Goal: Information Seeking & Learning: Learn about a topic

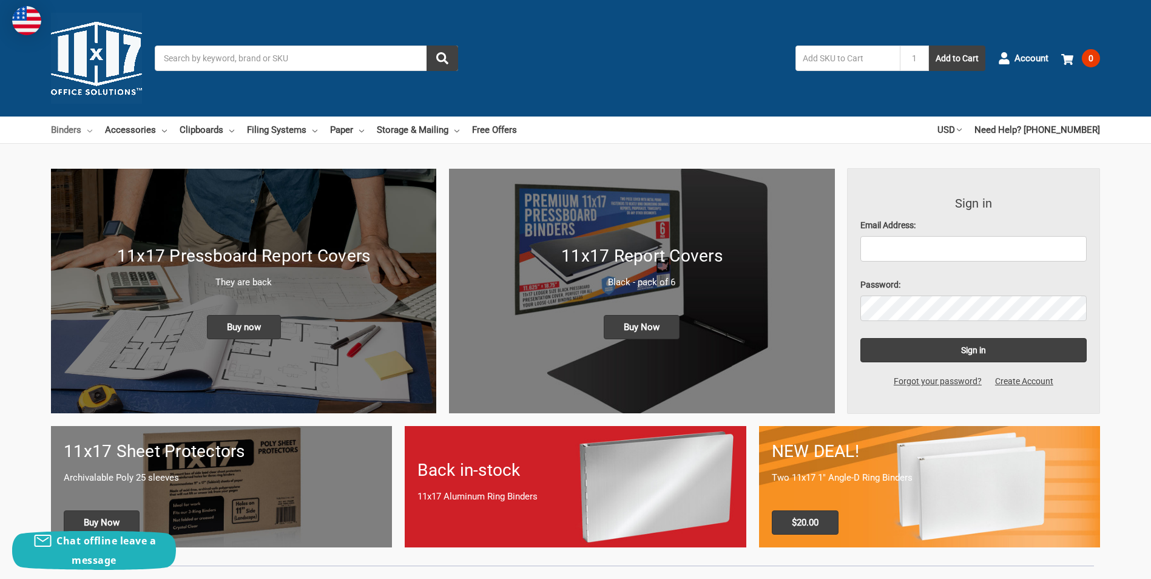
click at [86, 129] on link "Binders" at bounding box center [71, 129] width 41 height 27
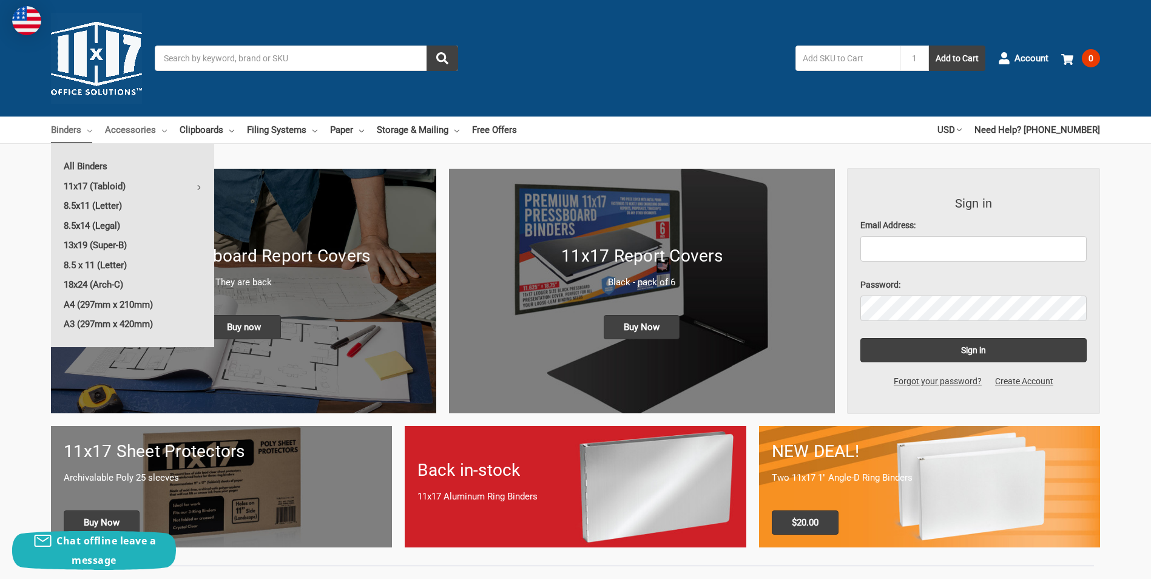
click at [165, 134] on link "Accessories" at bounding box center [136, 129] width 62 height 27
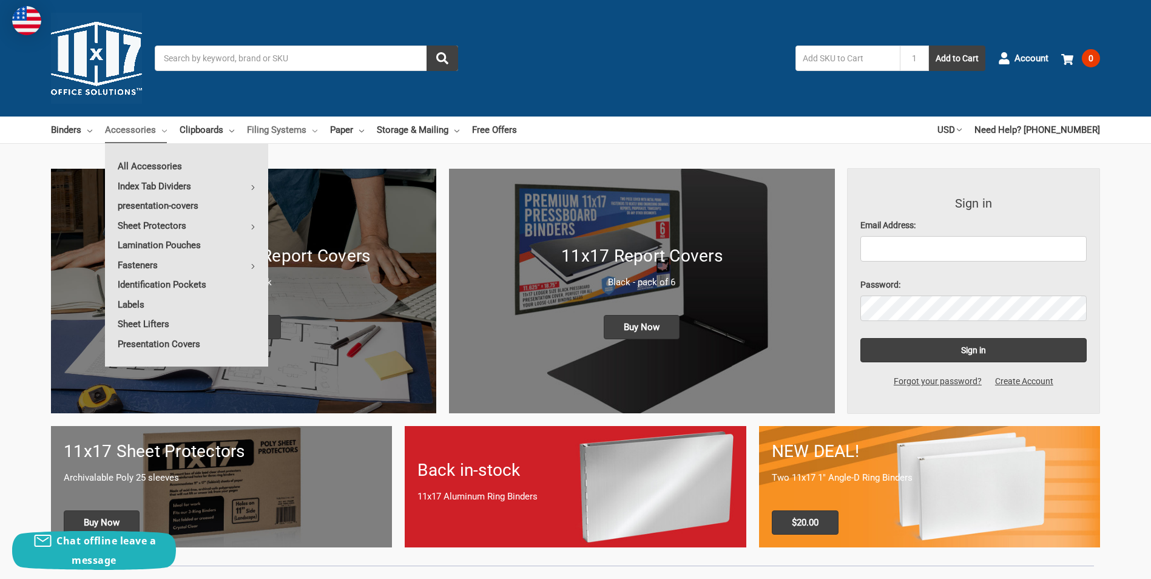
click at [313, 129] on icon at bounding box center [314, 131] width 5 height 5
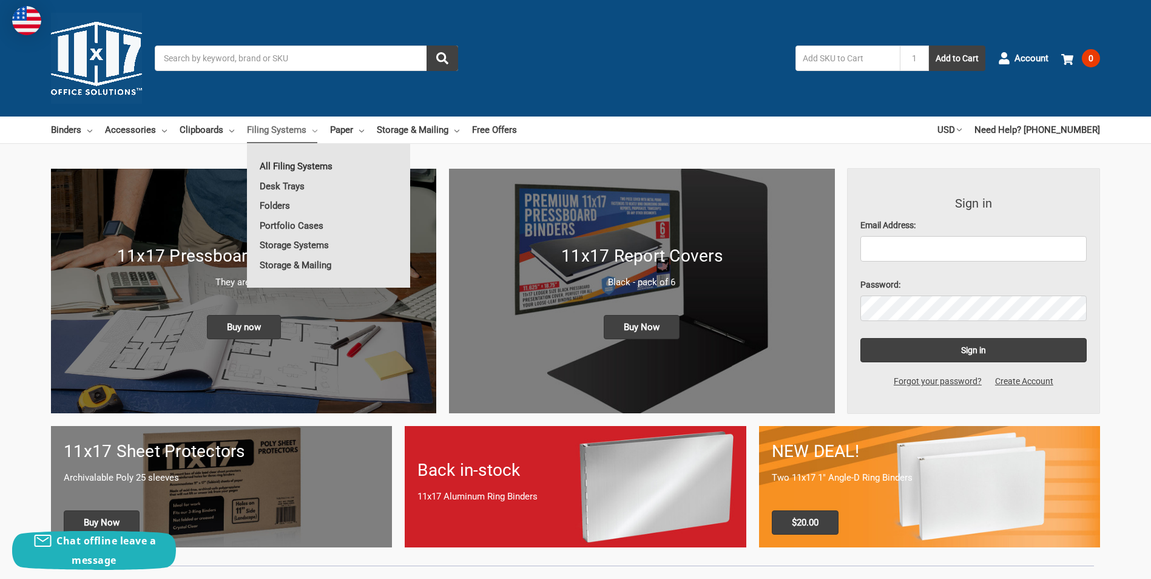
click at [292, 160] on link "All Filing Systems" at bounding box center [328, 166] width 163 height 19
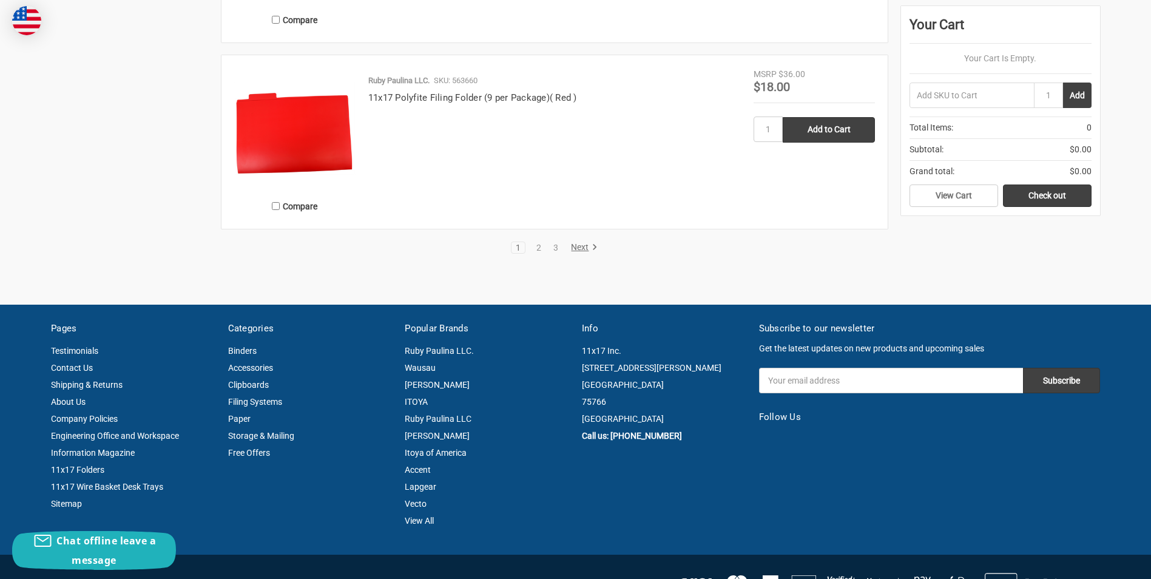
scroll to position [2487, 0]
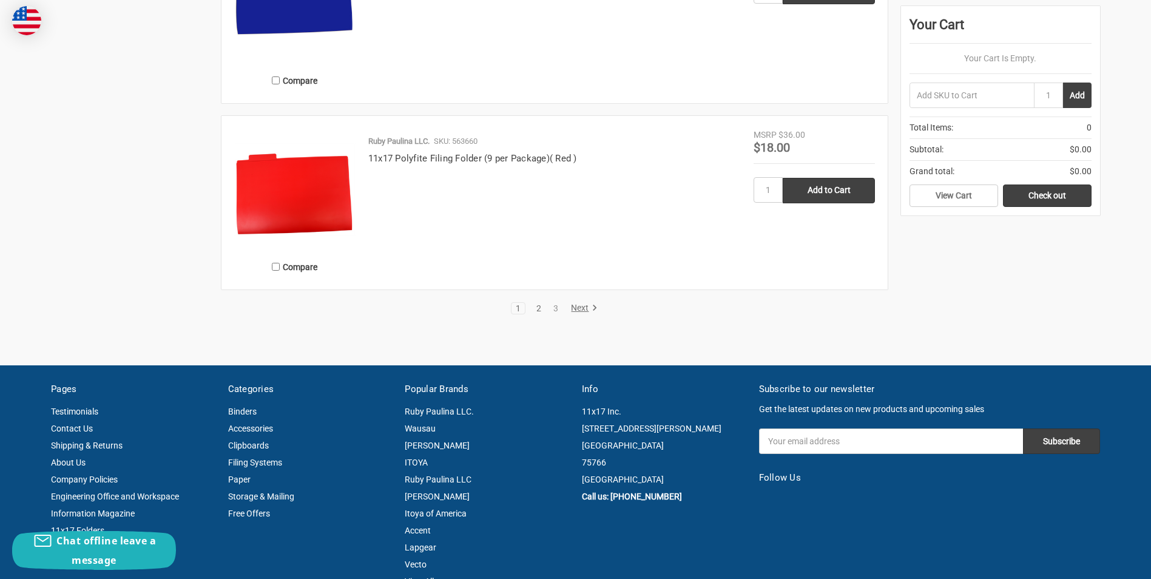
click at [536, 308] on link "2" at bounding box center [538, 308] width 13 height 8
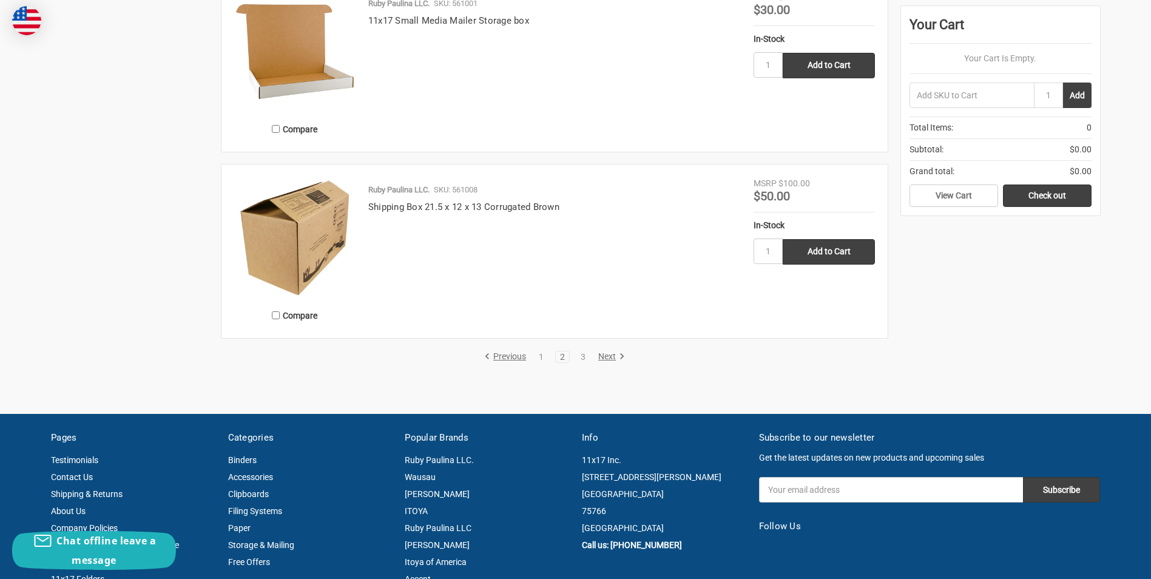
scroll to position [2366, 0]
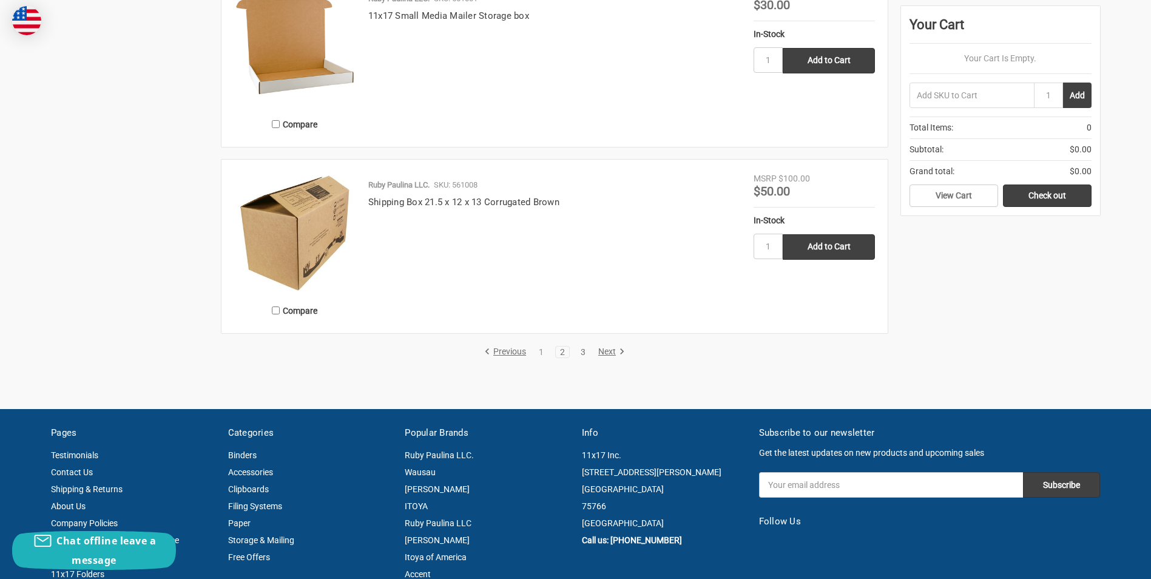
click at [581, 350] on link "3" at bounding box center [582, 352] width 13 height 8
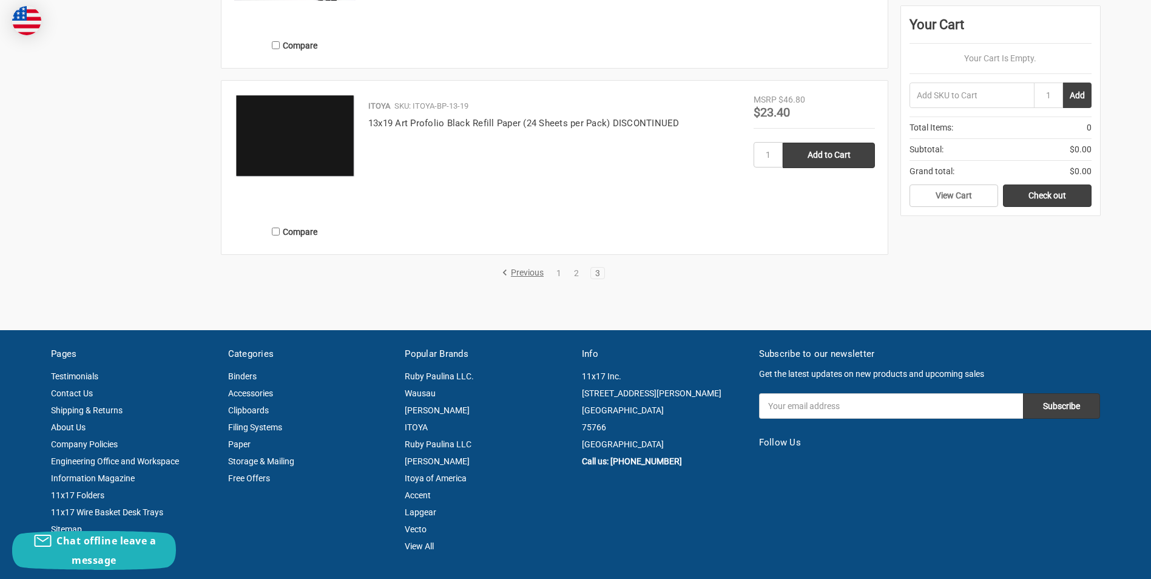
scroll to position [1759, 0]
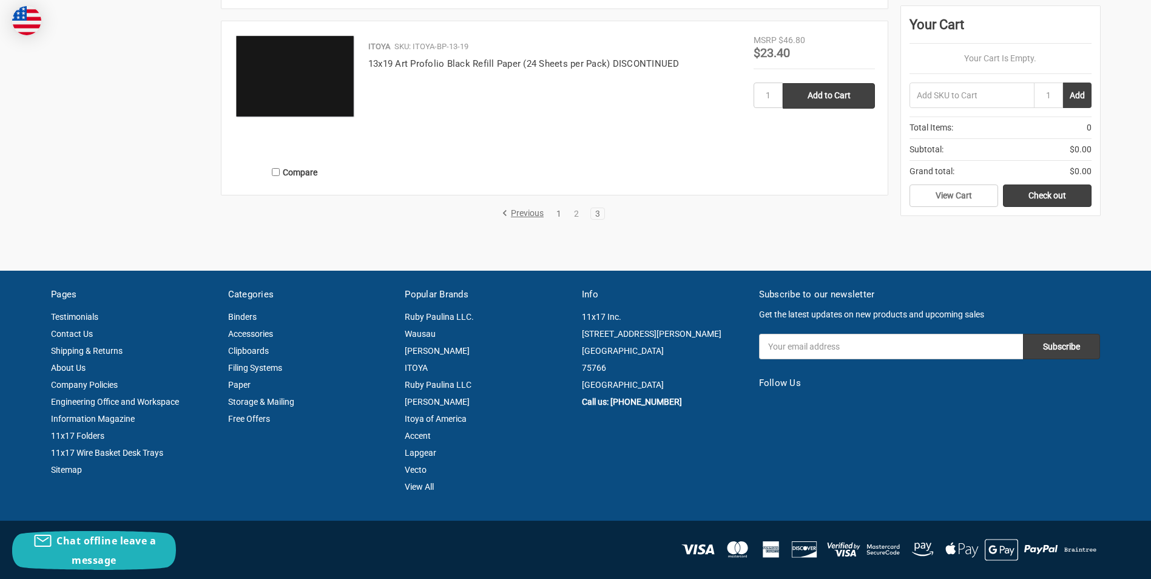
click at [559, 211] on link "1" at bounding box center [558, 213] width 13 height 8
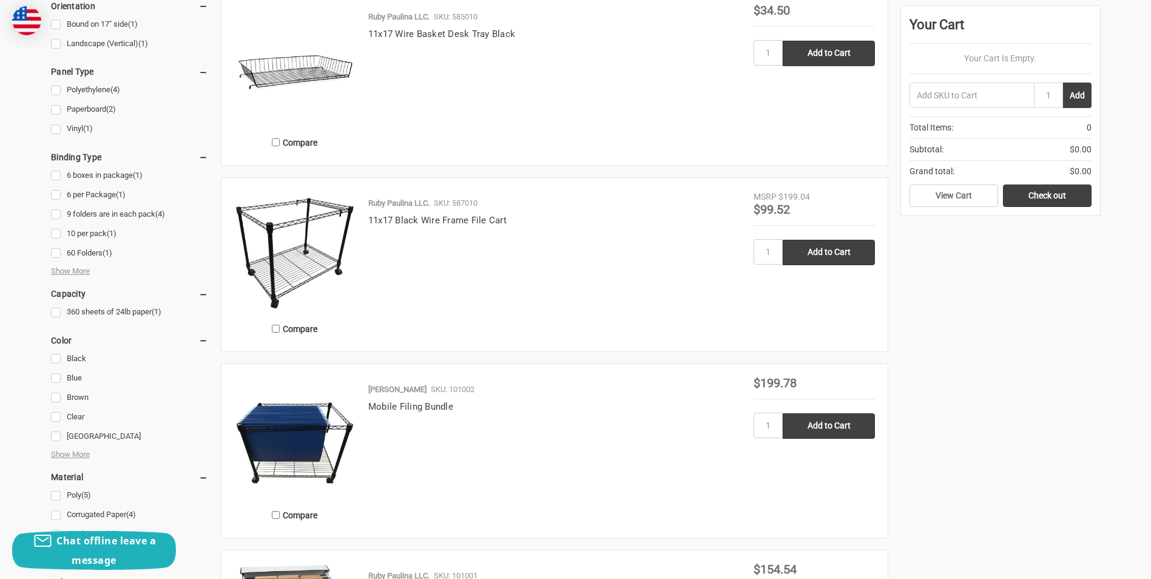
scroll to position [546, 0]
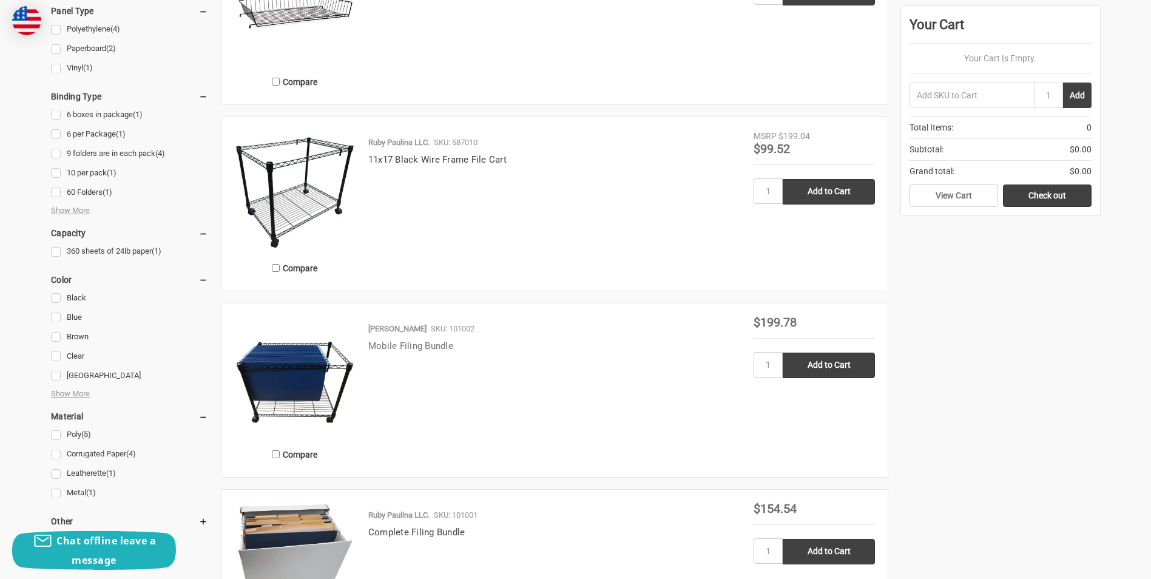
click at [406, 346] on link "Mobile Filing Bundle" at bounding box center [410, 345] width 85 height 11
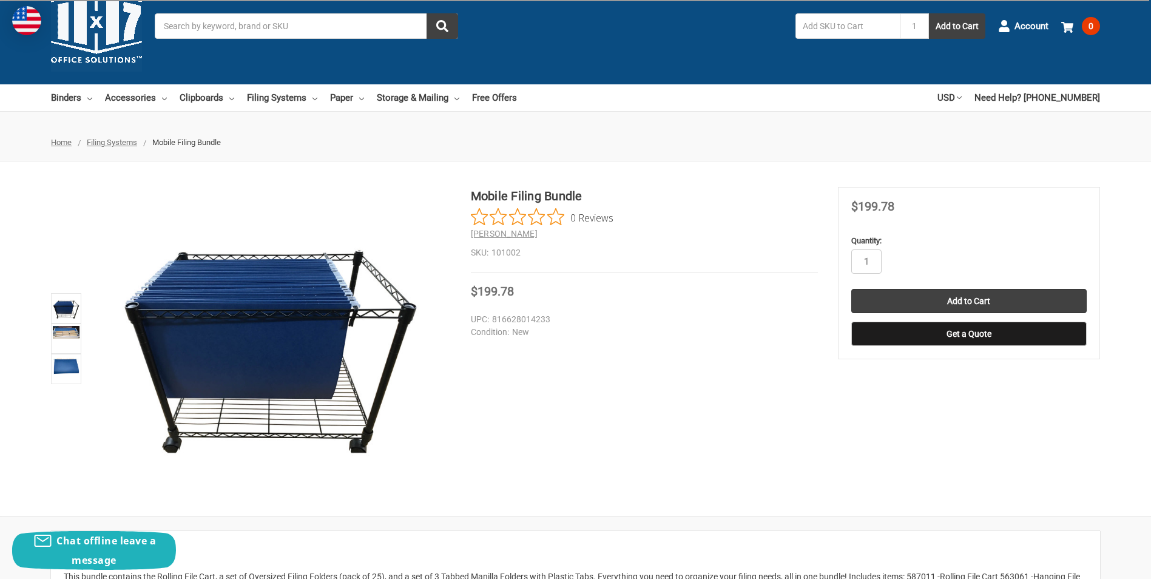
scroll to position [61, 0]
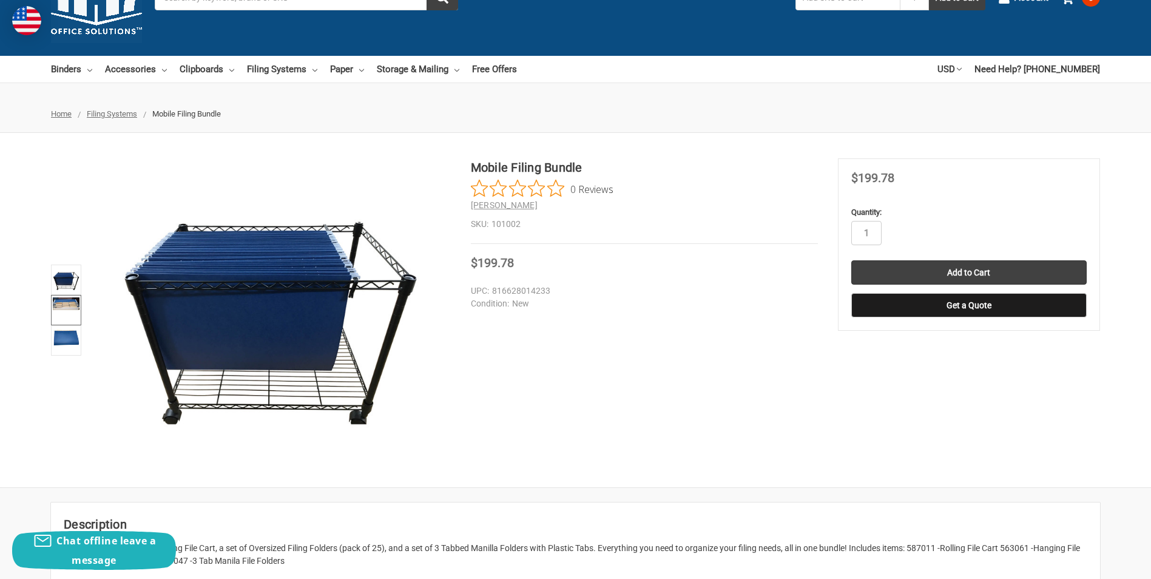
click at [64, 306] on img at bounding box center [66, 303] width 27 height 13
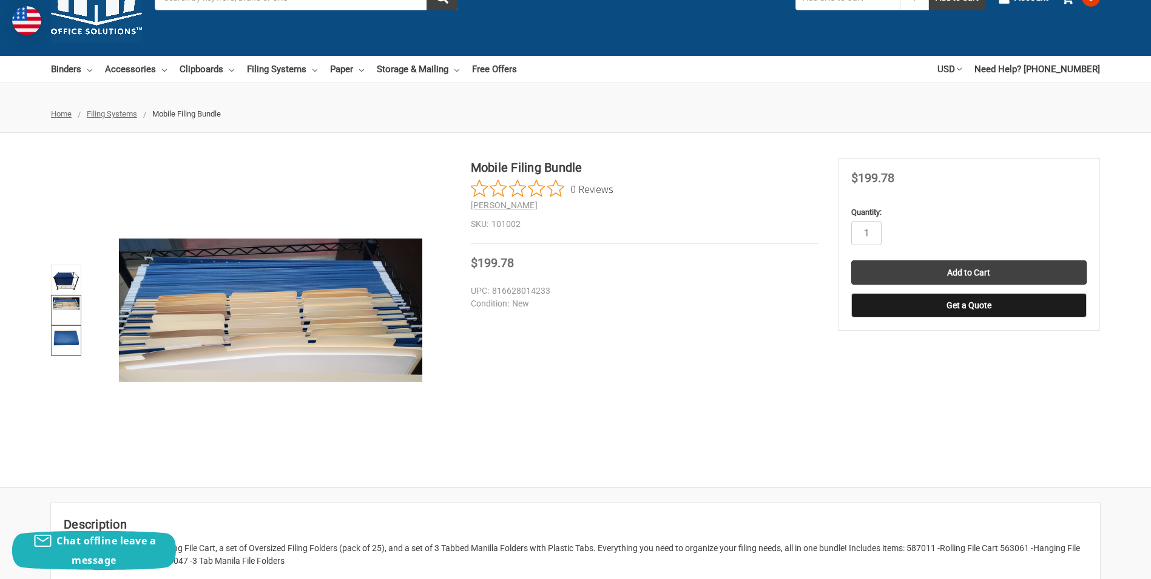
click at [66, 336] on img at bounding box center [66, 336] width 27 height 19
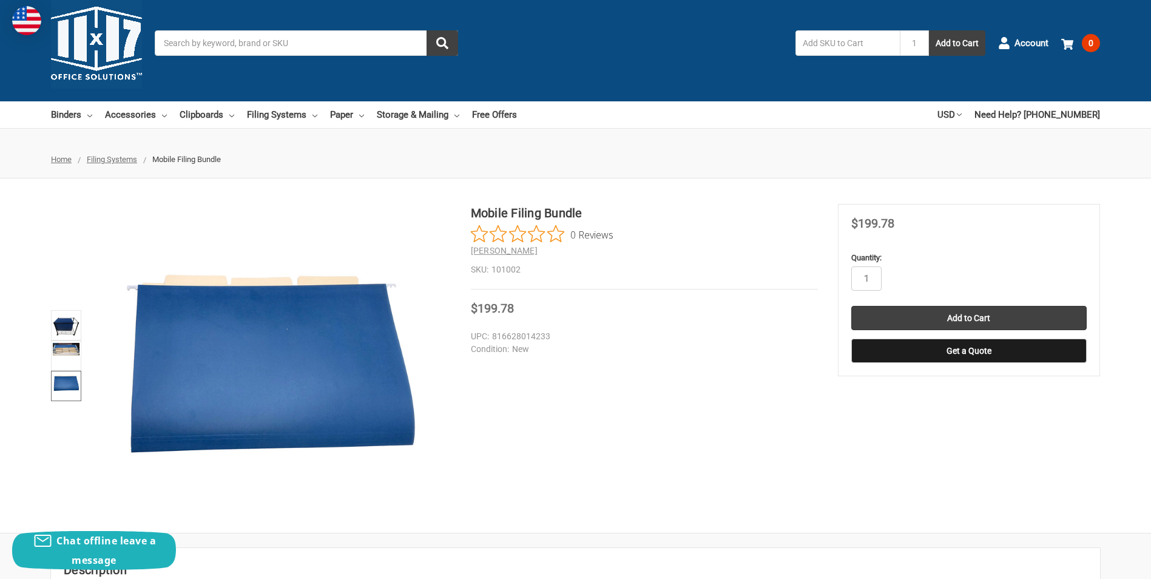
scroll to position [0, 0]
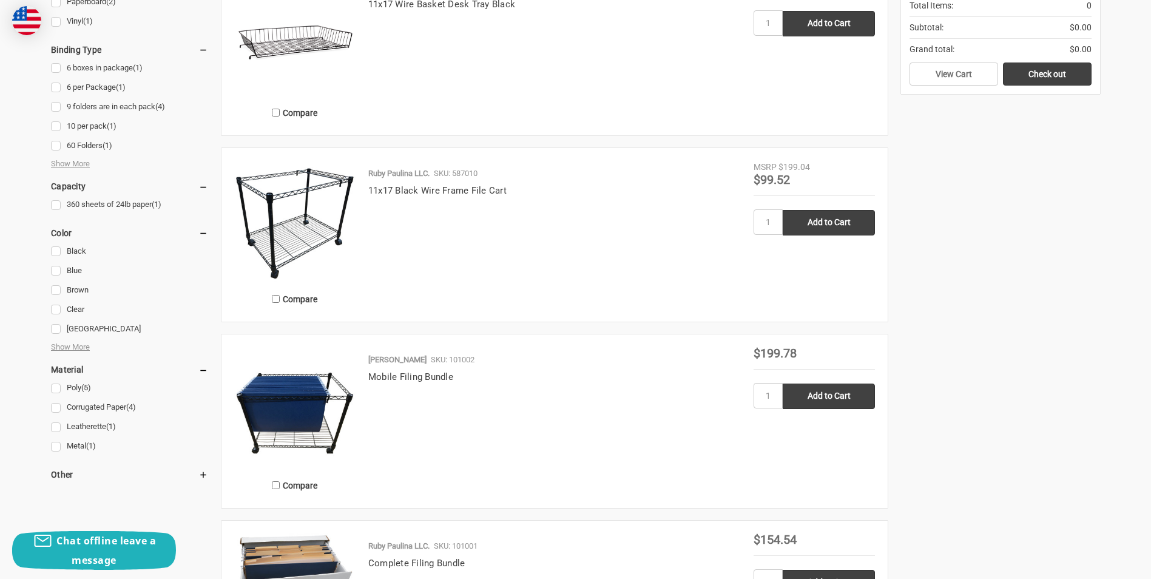
scroll to position [607, 0]
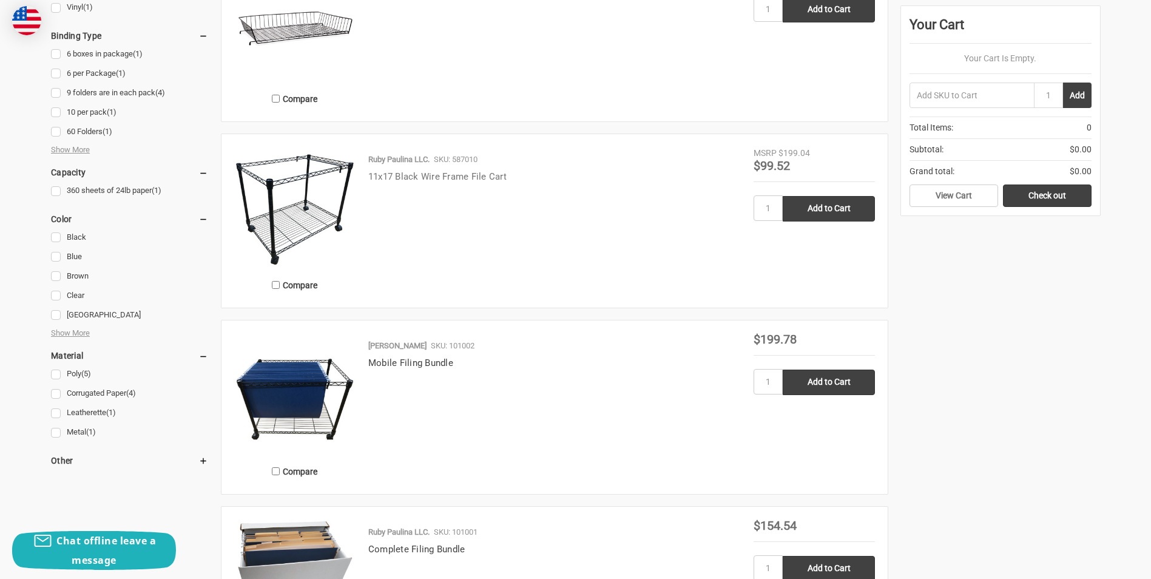
click at [441, 176] on link "11x17 Black Wire Frame File Cart" at bounding box center [437, 176] width 138 height 11
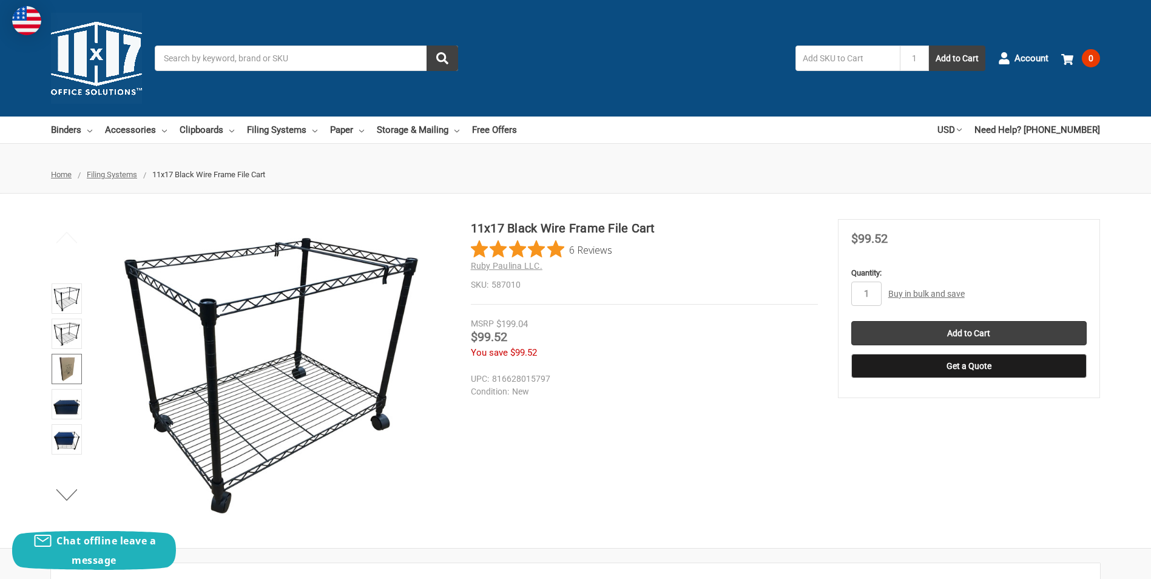
click at [66, 375] on img at bounding box center [66, 368] width 27 height 27
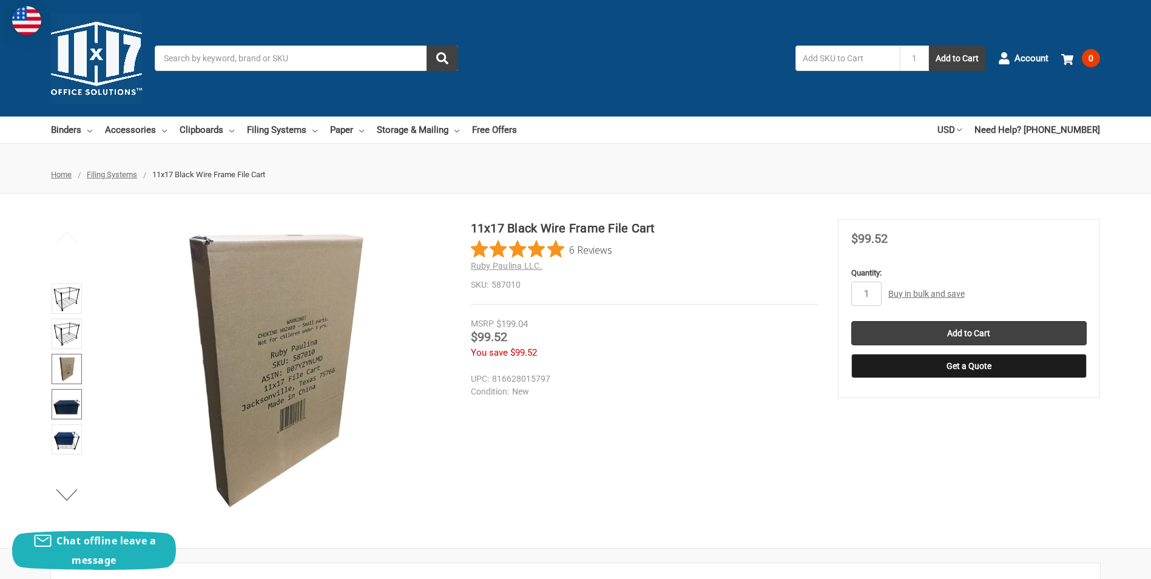
click at [63, 389] on link at bounding box center [67, 404] width 30 height 30
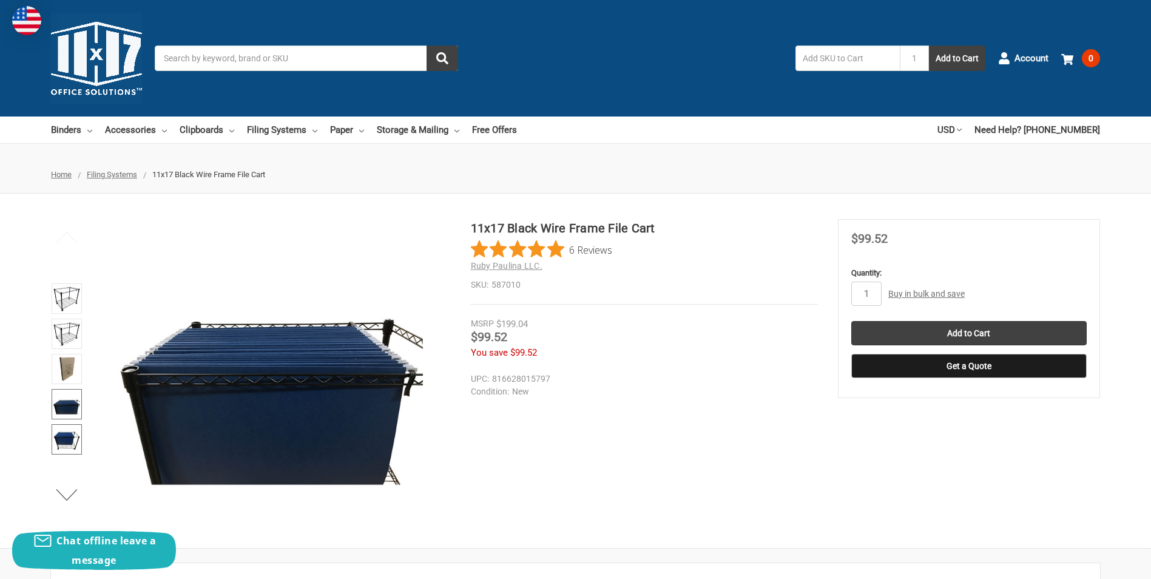
click at [76, 431] on img at bounding box center [66, 439] width 27 height 27
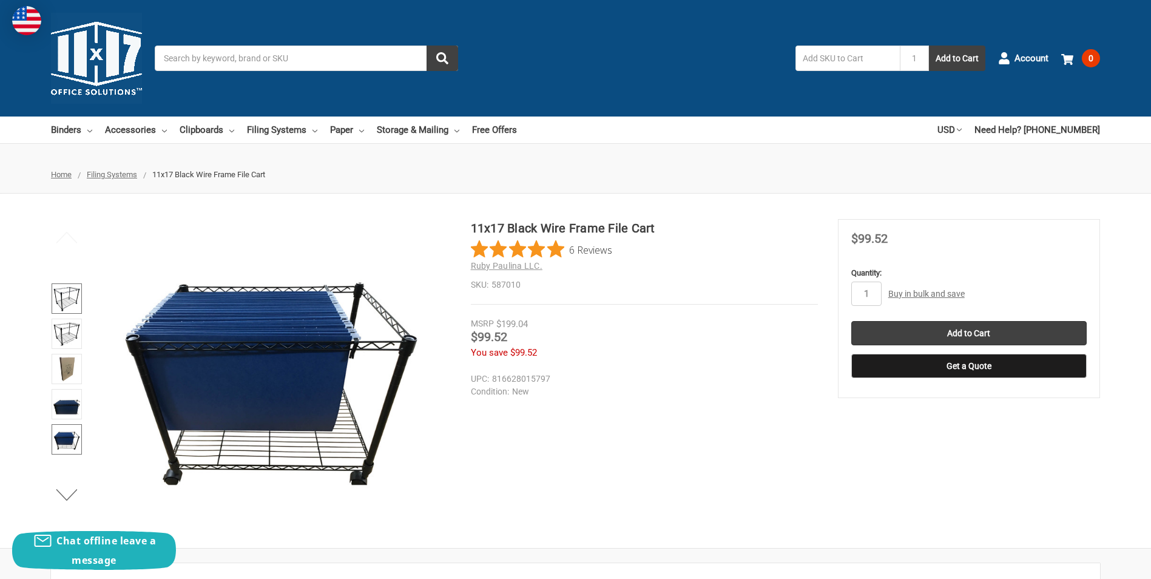
click at [73, 300] on img at bounding box center [66, 298] width 27 height 27
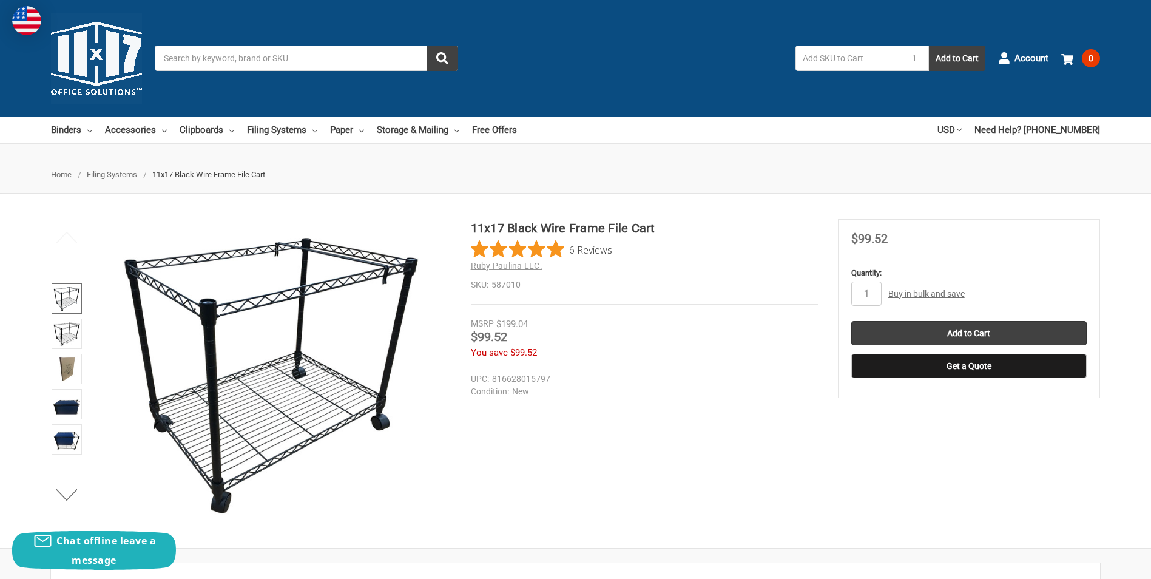
click at [65, 294] on img at bounding box center [66, 298] width 27 height 27
